Goal: Transaction & Acquisition: Purchase product/service

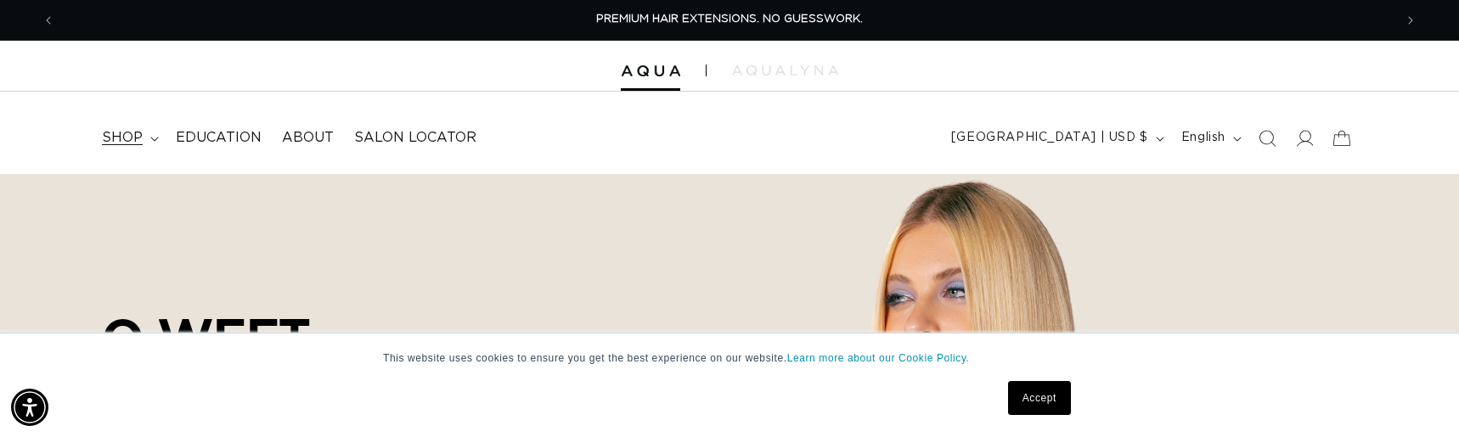
click at [150, 142] on summary "shop" at bounding box center [129, 138] width 74 height 38
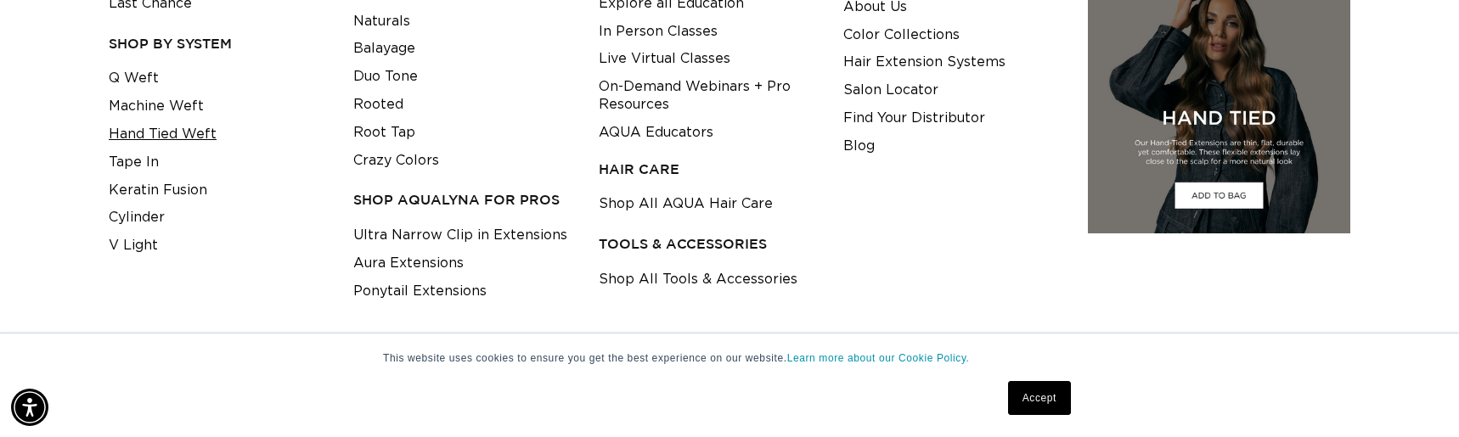
click at [199, 138] on link "Hand Tied Weft" at bounding box center [163, 135] width 108 height 28
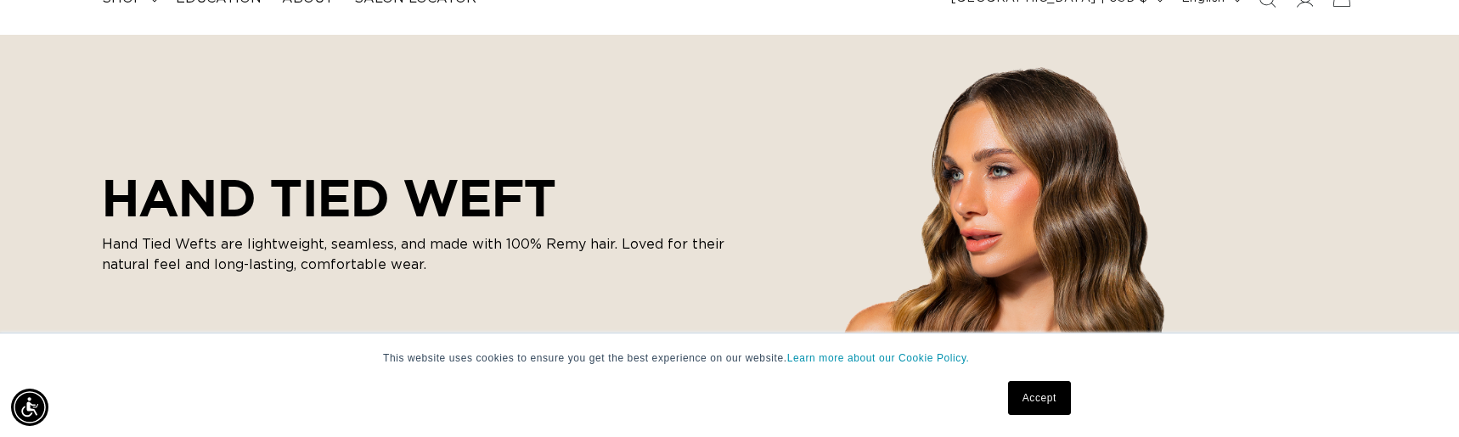
scroll to position [170, 0]
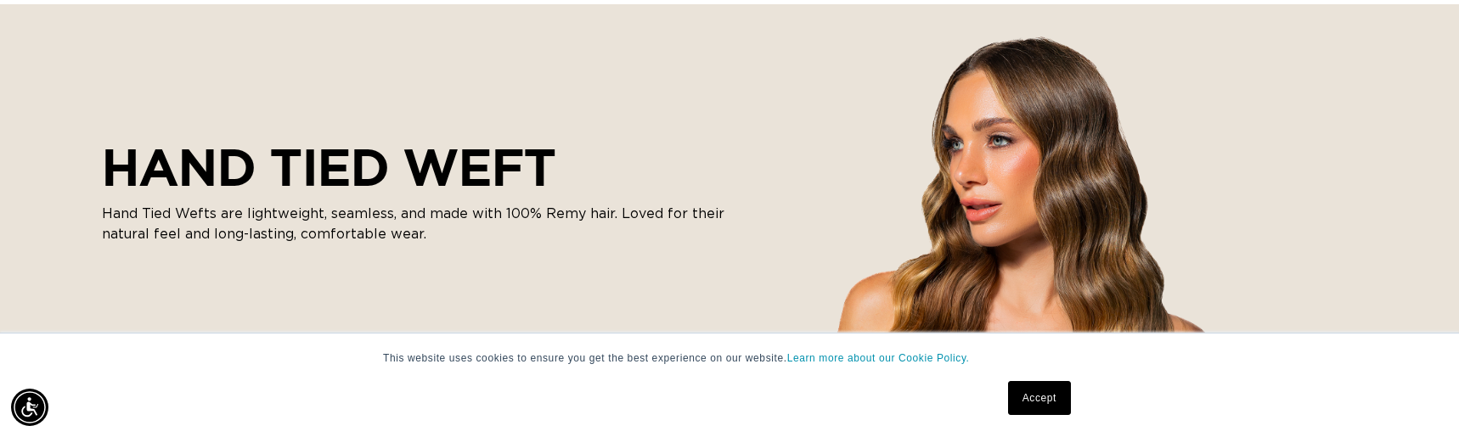
click at [1040, 398] on link "Accept" at bounding box center [1039, 398] width 63 height 34
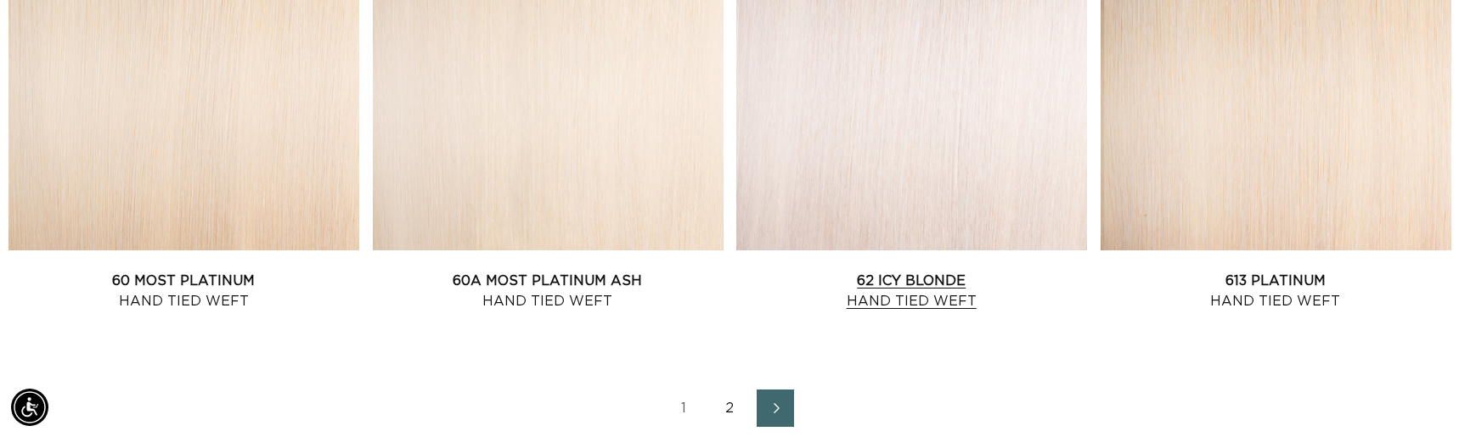
scroll to position [0, 0]
click at [732, 406] on link "2" at bounding box center [729, 408] width 37 height 37
click at [605, 279] on link "60A Most Platinum Ash Hand Tied Weft" at bounding box center [548, 291] width 351 height 41
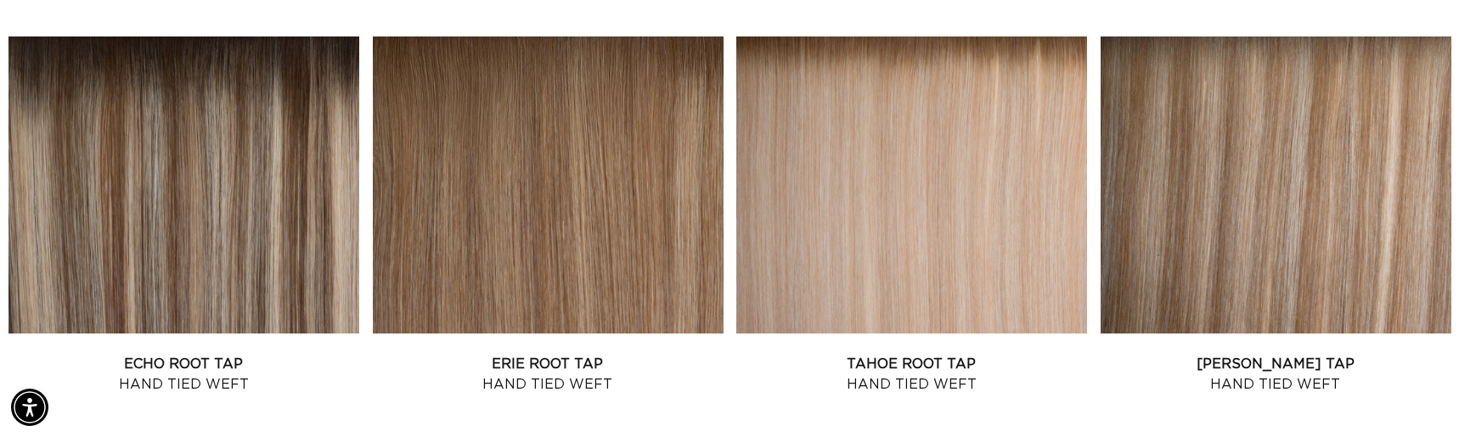
scroll to position [0, 2676]
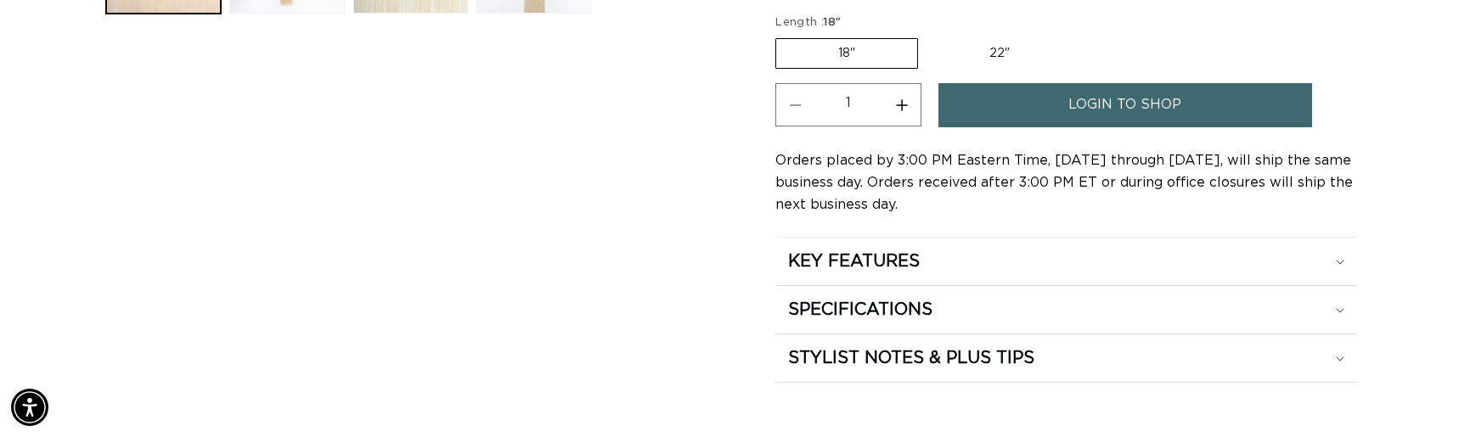
scroll to position [849, 0]
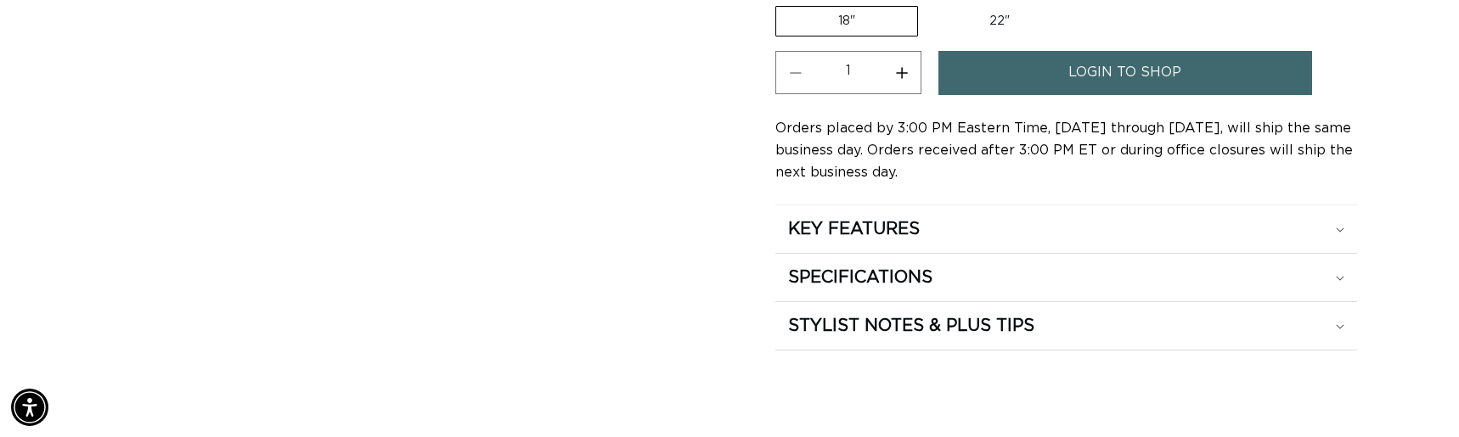
click at [990, 24] on label "22" Variant sold out or unavailable" at bounding box center [999, 21] width 144 height 29
click at [927, 3] on input "22" Variant sold out or unavailable" at bounding box center [926, 3] width 1 height 1
radio input "true"
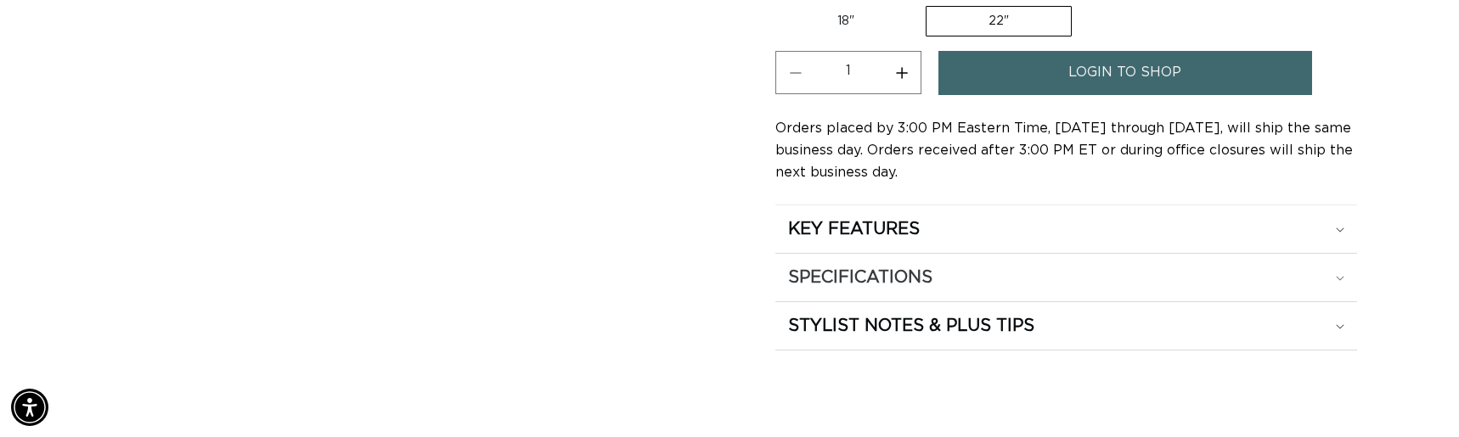
click at [850, 270] on h2 "SPECIFICATIONS" at bounding box center [860, 278] width 144 height 22
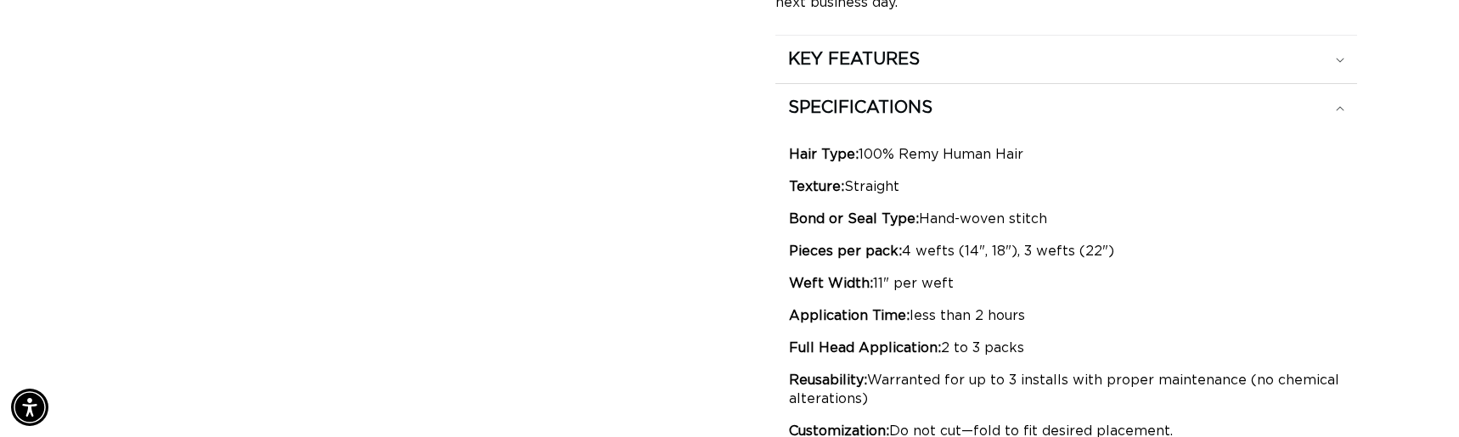
scroll to position [0, 2676]
click at [1031, 252] on p "Pieces per pack: 4 wefts (14", 18"), 3 wefts (22")" at bounding box center [1066, 251] width 554 height 19
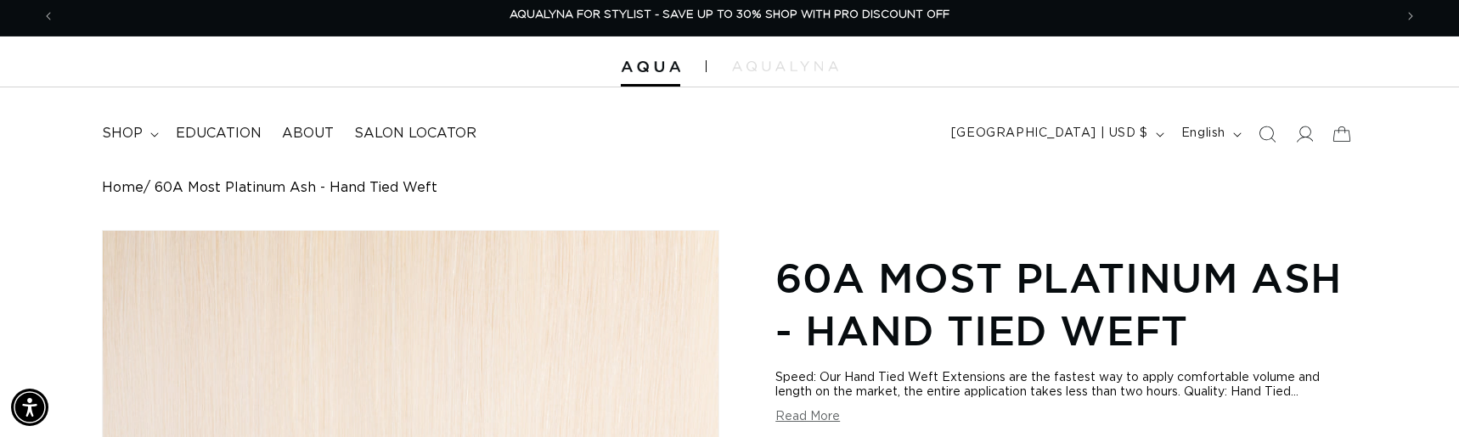
scroll to position [0, 0]
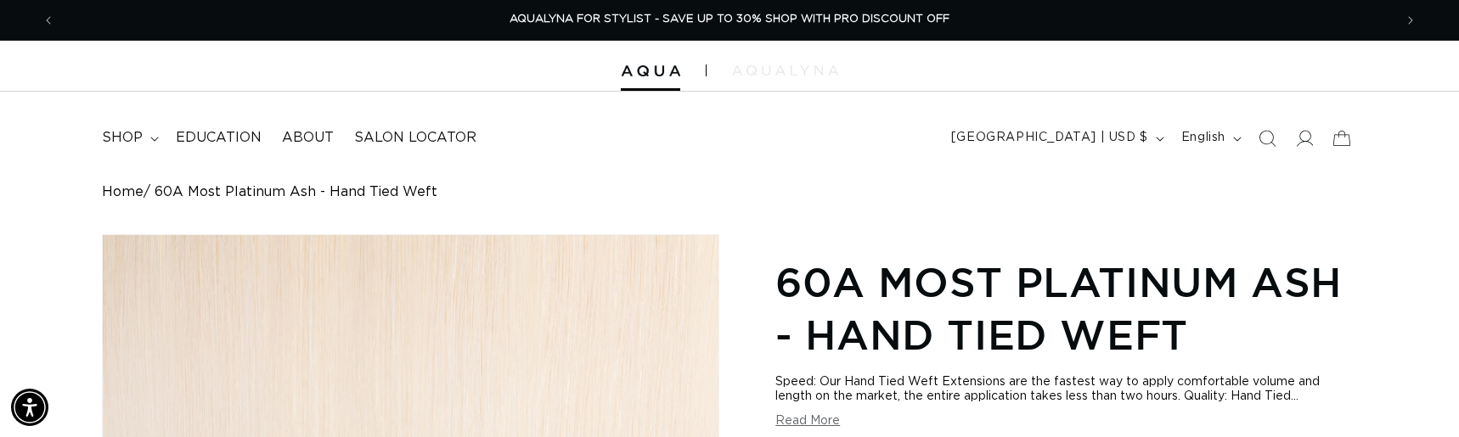
click at [806, 73] on img at bounding box center [785, 70] width 106 height 10
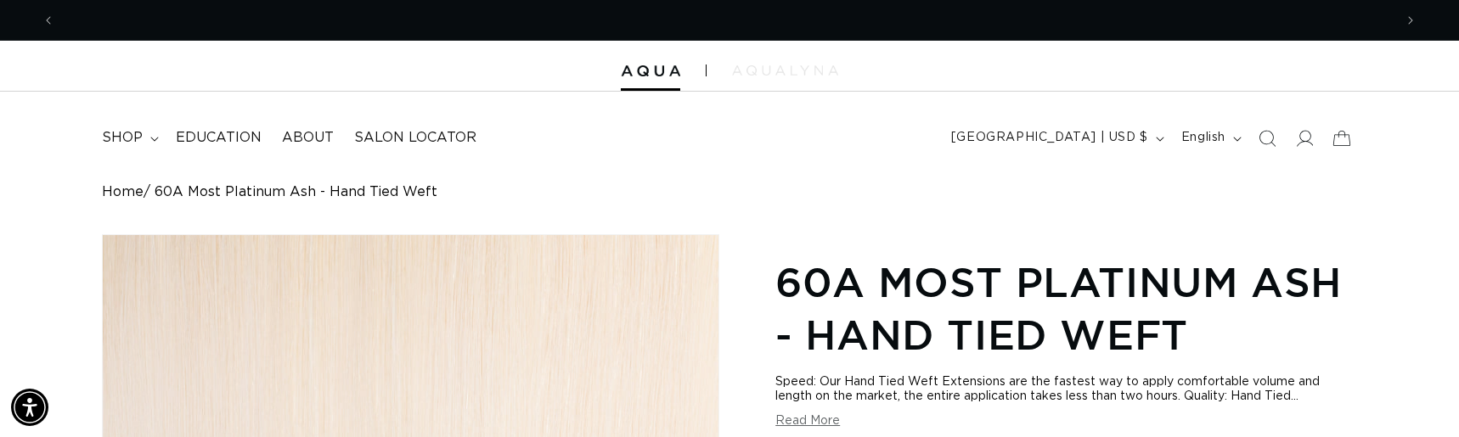
scroll to position [0, 2676]
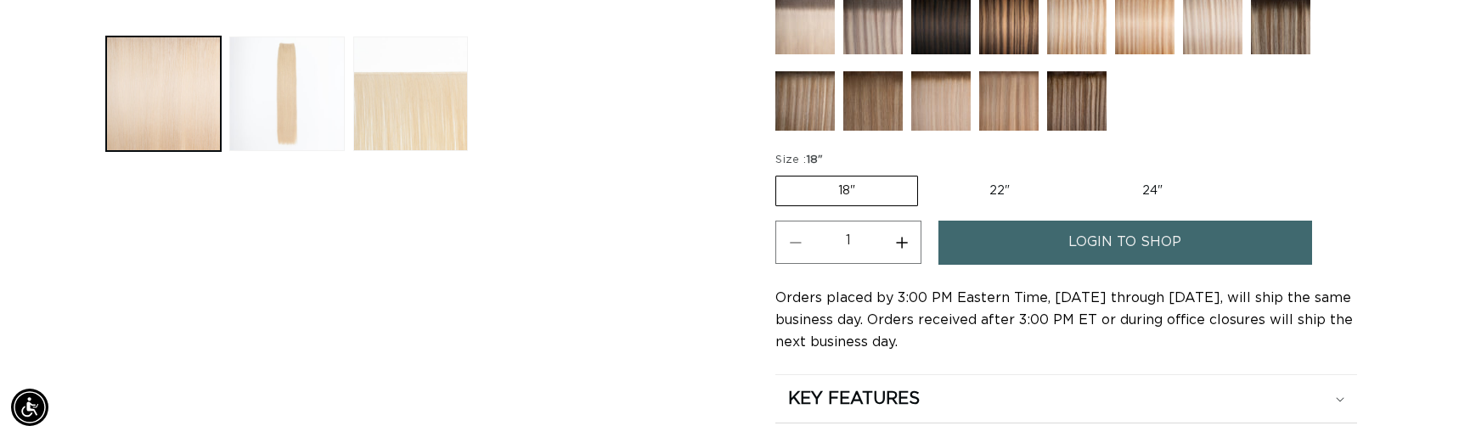
scroll to position [0, 2676]
click at [1026, 197] on label "22" Variant sold out or unavailable" at bounding box center [999, 191] width 144 height 29
click at [927, 173] on input "22" Variant sold out or unavailable" at bounding box center [926, 172] width 1 height 1
radio input "true"
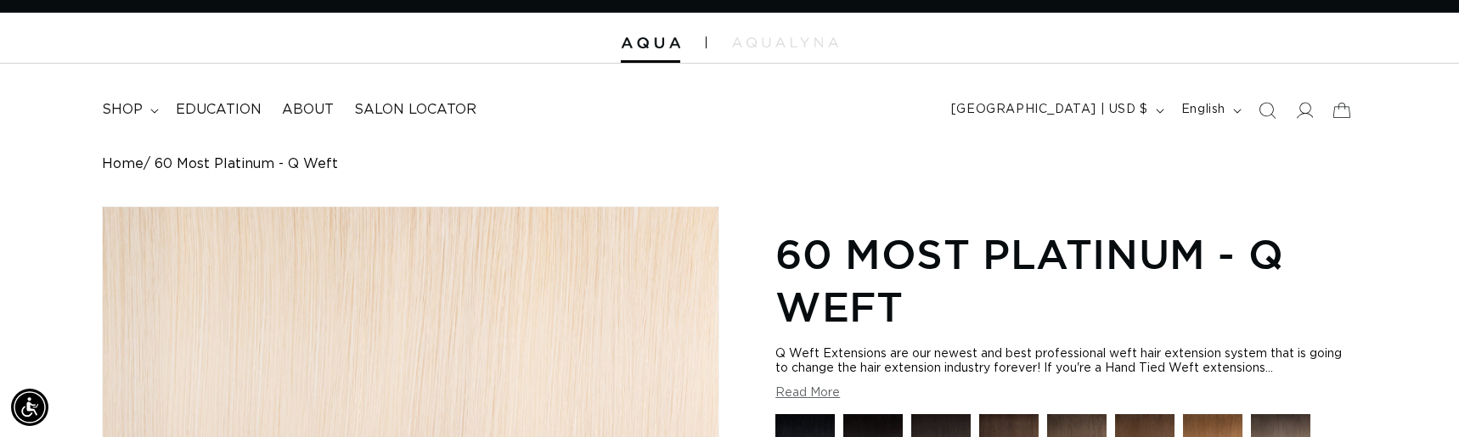
scroll to position [0, 0]
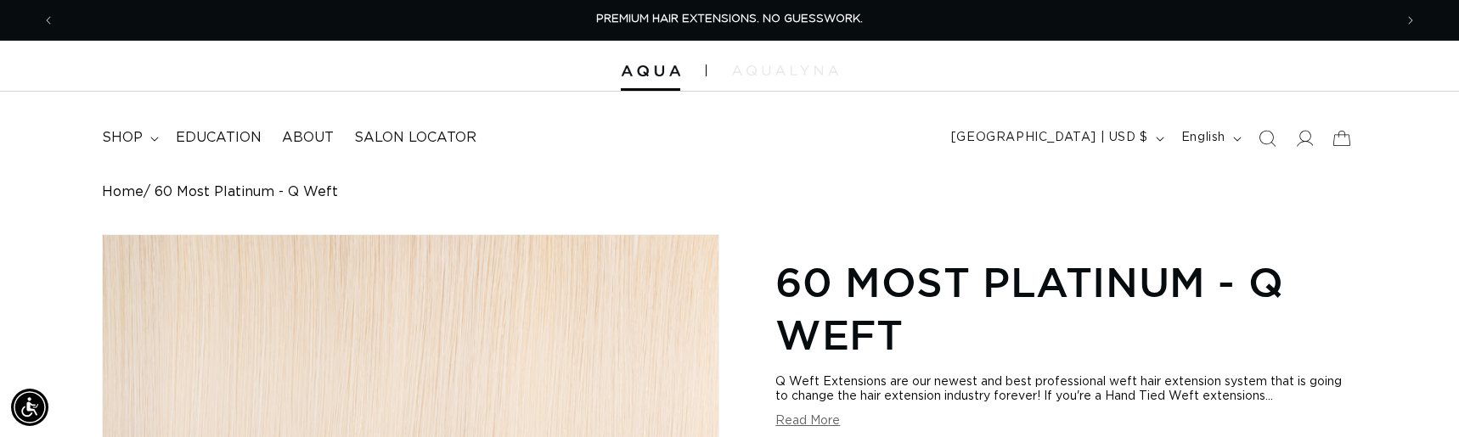
click at [782, 66] on img at bounding box center [785, 70] width 106 height 10
